Goal: Transaction & Acquisition: Purchase product/service

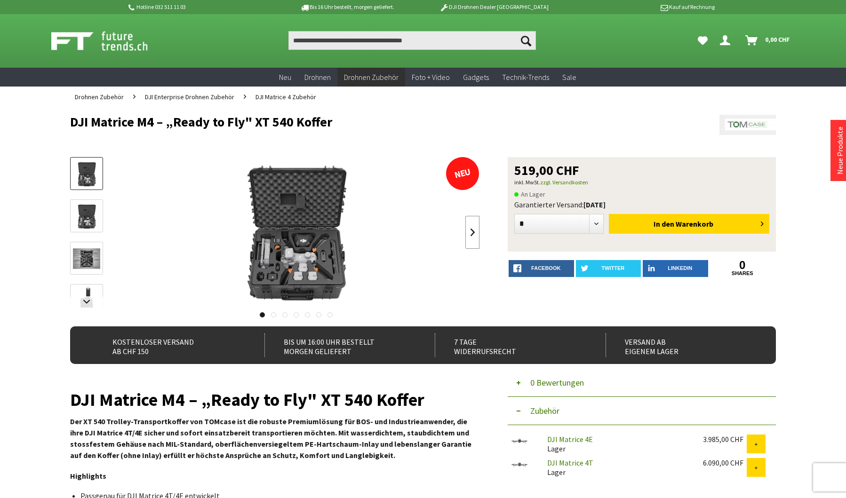
click at [471, 233] on link at bounding box center [472, 232] width 14 height 33
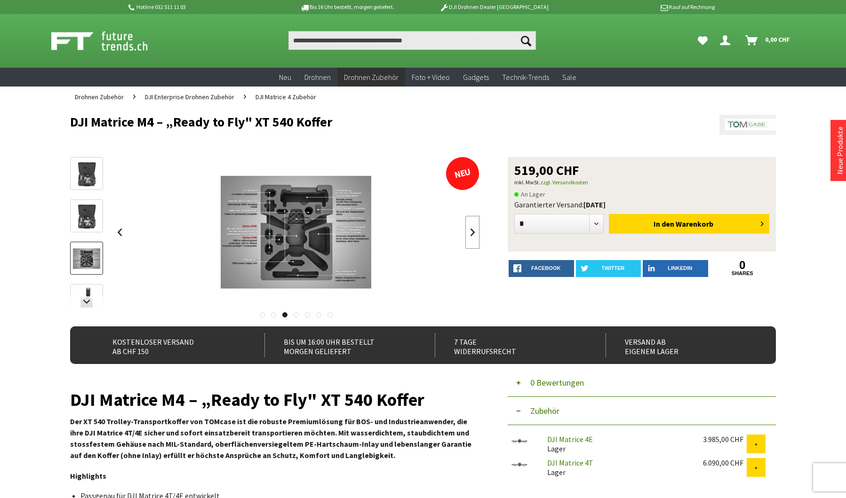
click at [471, 233] on link at bounding box center [472, 232] width 14 height 33
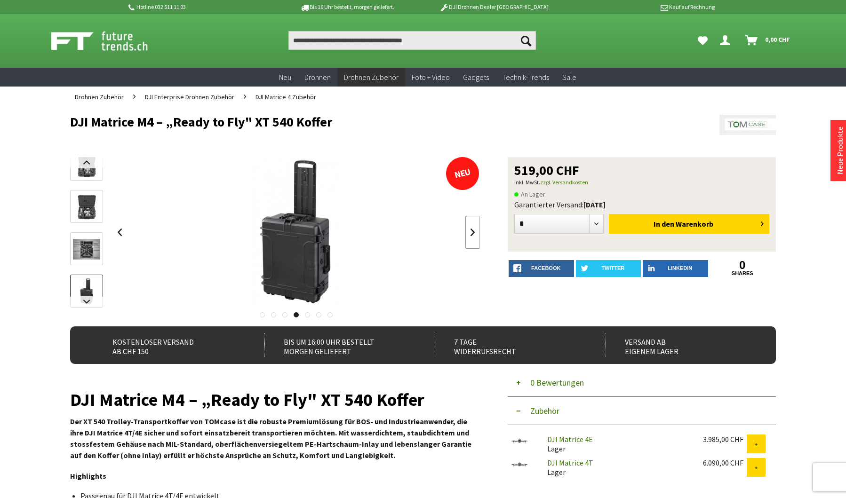
click at [471, 233] on link at bounding box center [472, 232] width 14 height 33
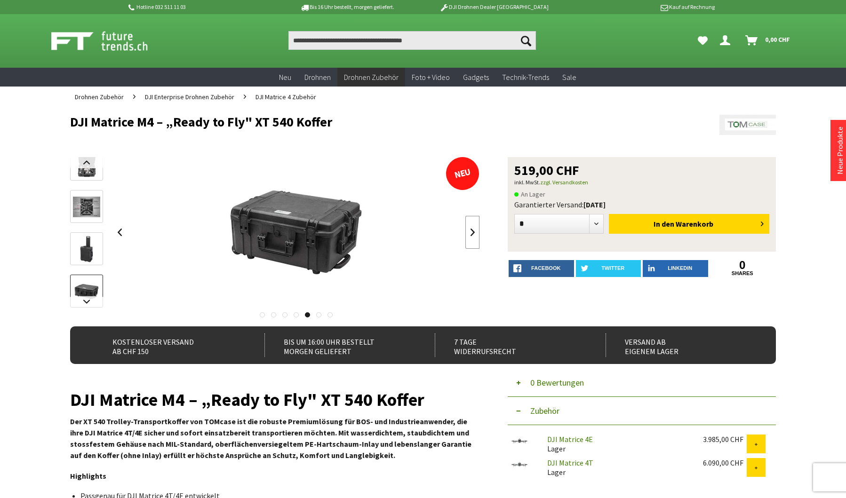
click at [471, 233] on link at bounding box center [472, 232] width 14 height 33
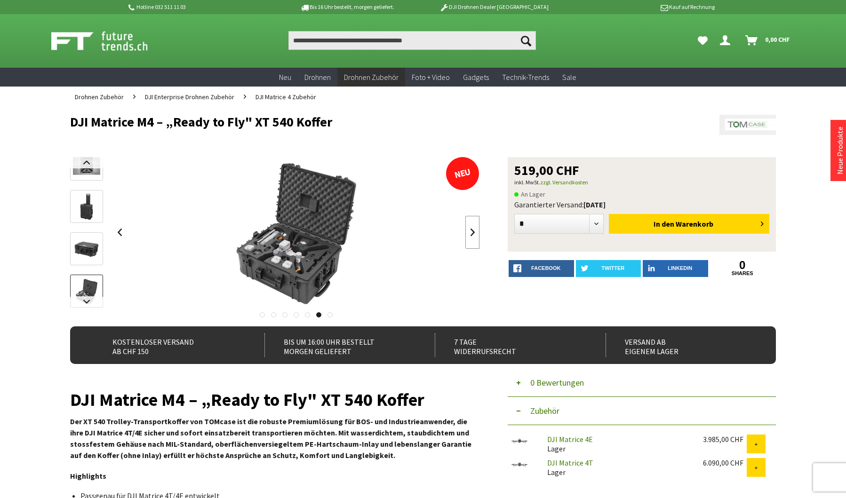
click at [471, 233] on link at bounding box center [472, 232] width 14 height 33
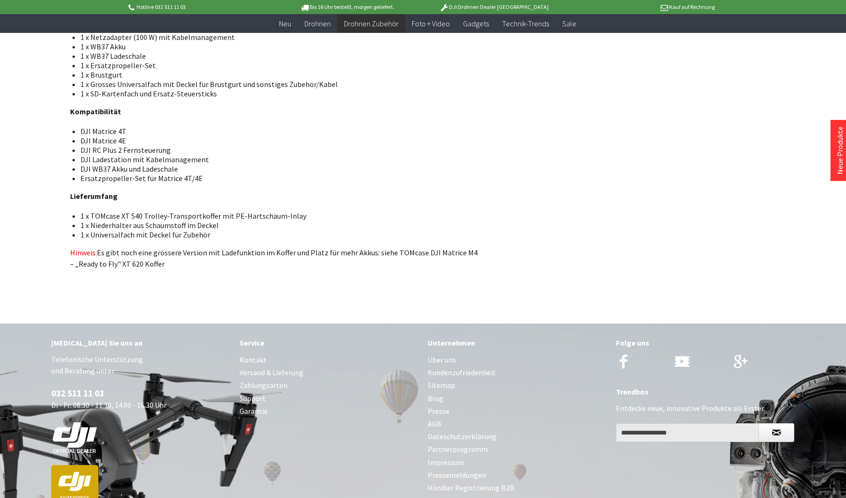
scroll to position [894, 0]
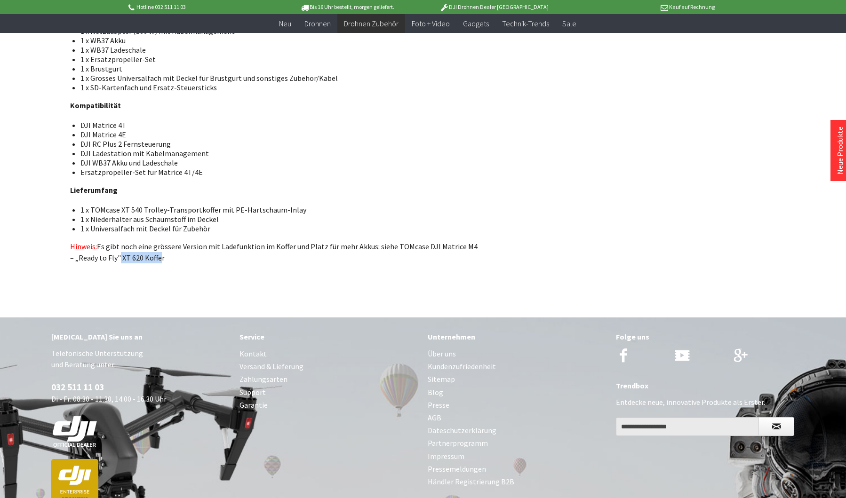
drag, startPoint x: 115, startPoint y: 245, endPoint x: 155, endPoint y: 249, distance: 40.6
click at [155, 249] on p "Hinweis: Es gibt noch eine grössere Version mit Ladefunktion im Koffer und Plat…" at bounding box center [274, 252] width 409 height 23
copy p "XT 620 Koffe"
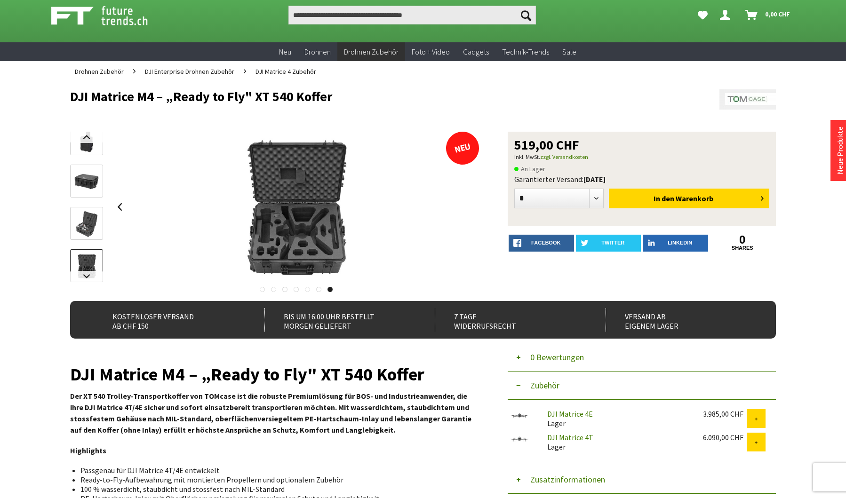
scroll to position [0, 0]
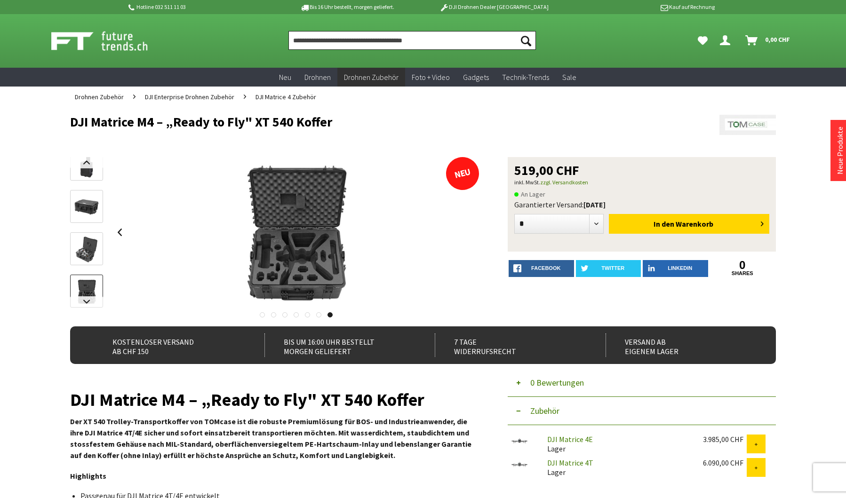
click at [303, 39] on input "Produkt, Marke, Kategorie, EAN, Artikelnummer…" at bounding box center [411, 40] width 247 height 19
paste input "**********"
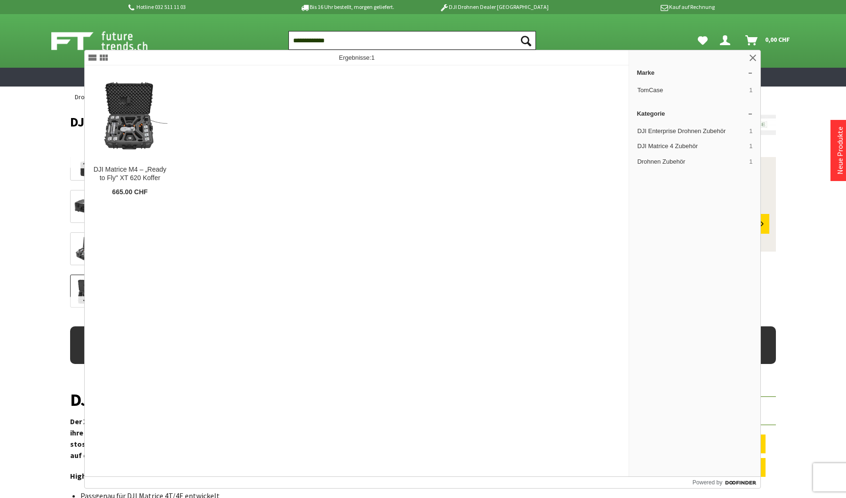
type input "**********"
click at [516, 31] on button "Suchen" at bounding box center [526, 40] width 20 height 19
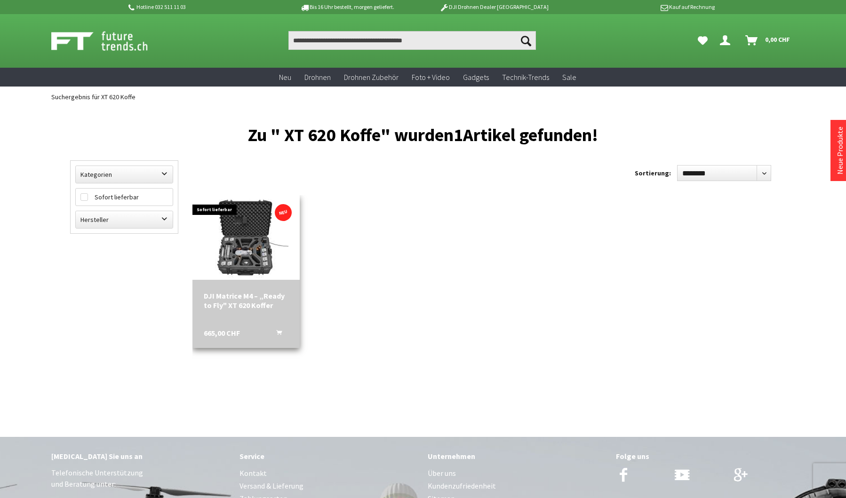
click at [250, 258] on img at bounding box center [246, 237] width 85 height 85
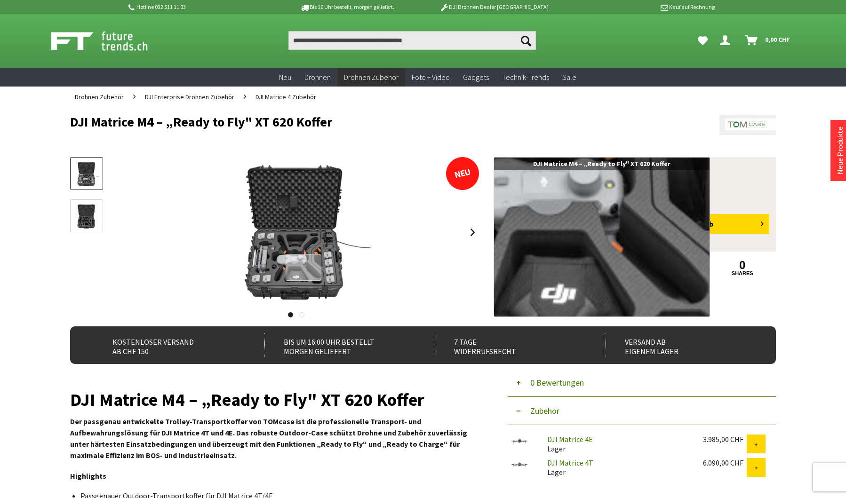
click at [303, 268] on div at bounding box center [303, 267] width 36 height 27
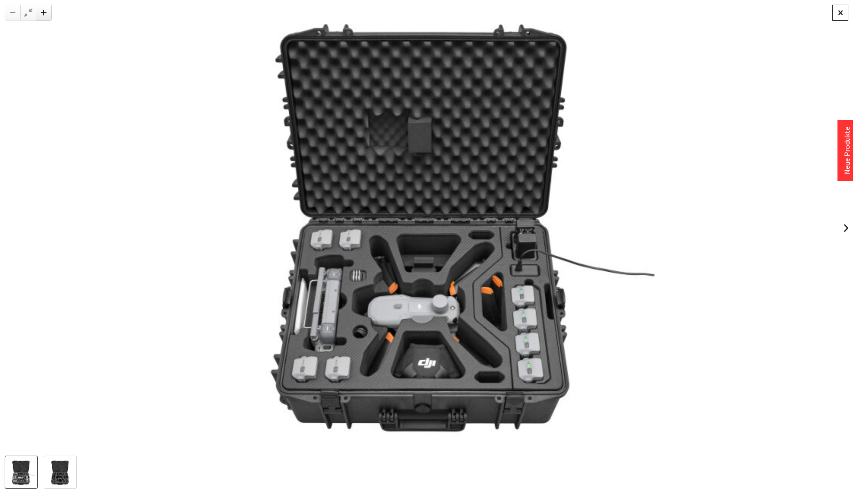
click at [842, 12] on div at bounding box center [840, 13] width 16 height 16
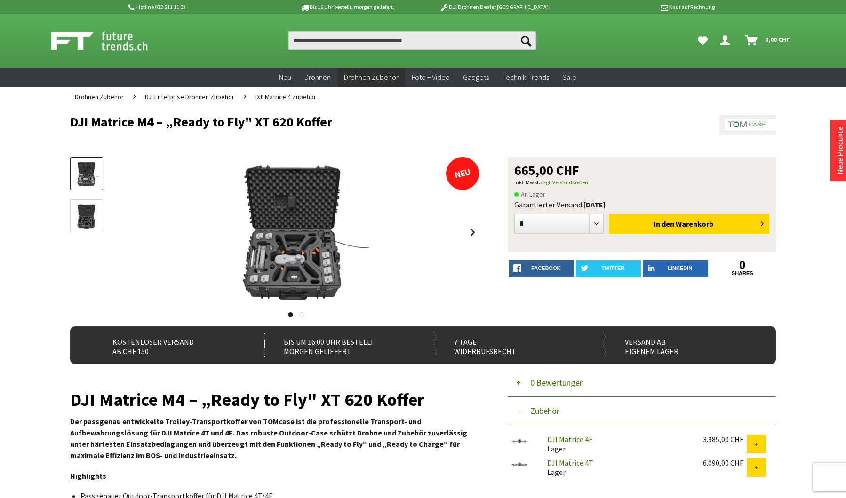
drag, startPoint x: 171, startPoint y: 249, endPoint x: 170, endPoint y: 243, distance: 5.7
